Goal: Task Accomplishment & Management: Complete application form

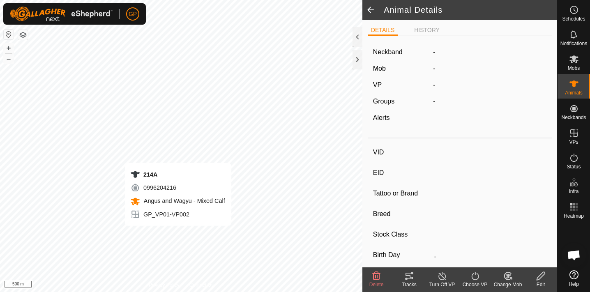
type input "214A"
type input "-"
type input "Wagyu"
type input "-"
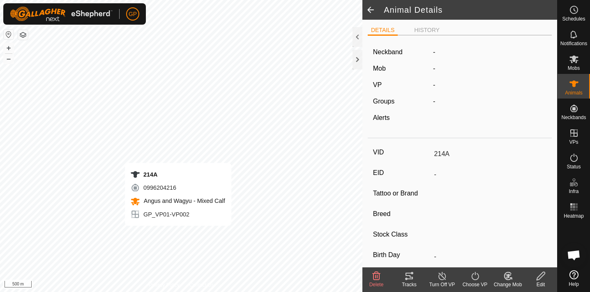
type input "Wet/Lactating"
type input "0 kg"
type input "-"
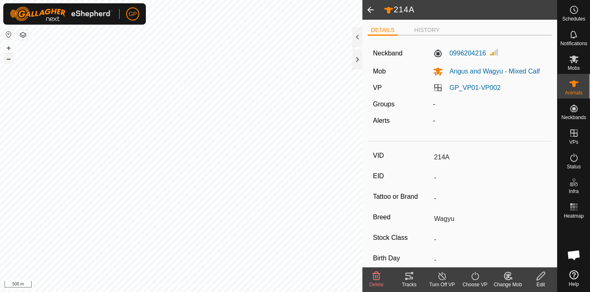
click at [9, 58] on button "–" at bounding box center [9, 59] width 10 height 10
click at [10, 48] on button "+" at bounding box center [9, 48] width 10 height 10
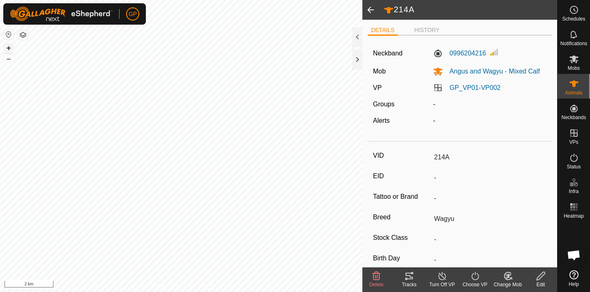
click at [10, 48] on button "+" at bounding box center [9, 48] width 10 height 10
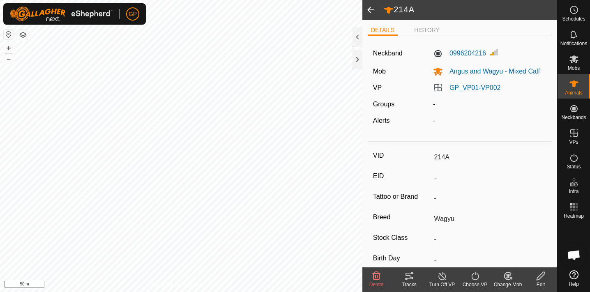
click at [137, 0] on html "GP Schedules Notifications Mobs Animals Neckbands VPs Status Infra Heatmap Help…" at bounding box center [295, 146] width 590 height 292
click at [171, 0] on html "GP Schedules Notifications Mobs Animals Neckbands VPs Status Infra Heatmap Help…" at bounding box center [295, 146] width 590 height 292
click at [192, 0] on html "GP Schedules Notifications Mobs Animals Neckbands VPs Status Infra Heatmap Help…" at bounding box center [295, 146] width 590 height 292
click at [181, 0] on html "GP Schedules Notifications Mobs Animals Neckbands VPs Status Infra Heatmap Help…" at bounding box center [295, 146] width 590 height 292
click at [126, 0] on html "GP Schedules Notifications Mobs Animals Neckbands VPs Status Infra Heatmap Help…" at bounding box center [295, 146] width 590 height 292
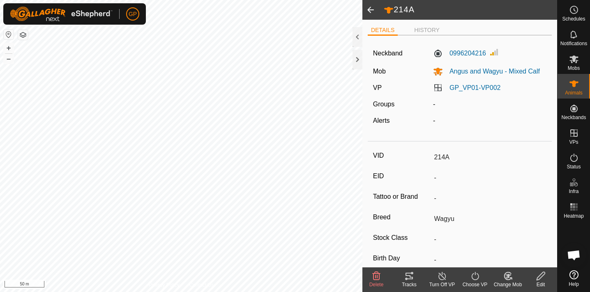
click at [179, 0] on html "GP Schedules Notifications Mobs Animals Neckbands VPs Status Infra Heatmap Help…" at bounding box center [295, 146] width 590 height 292
